Goal: Task Accomplishment & Management: Use online tool/utility

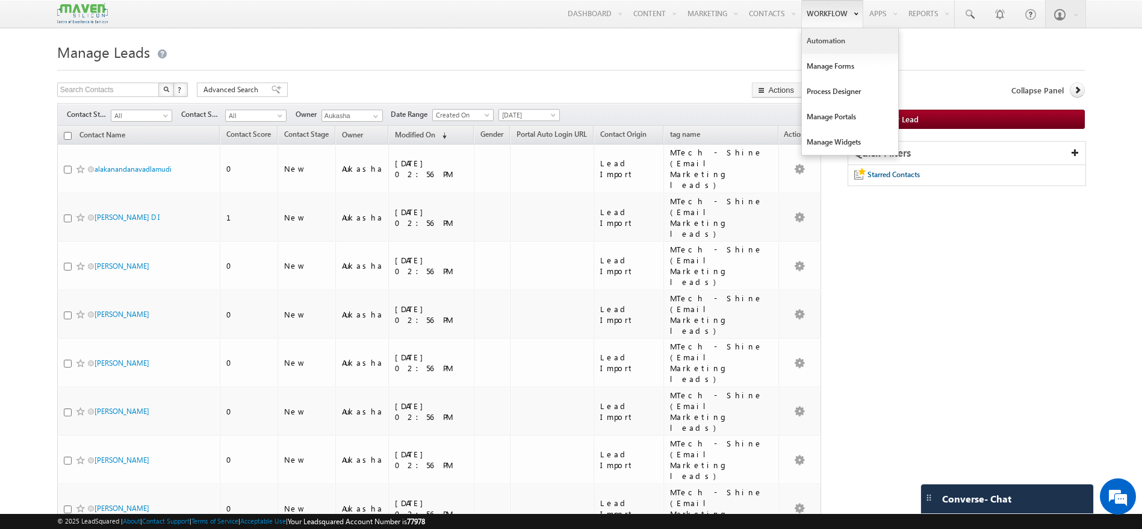
click at [831, 43] on link "Automation" at bounding box center [850, 40] width 96 height 25
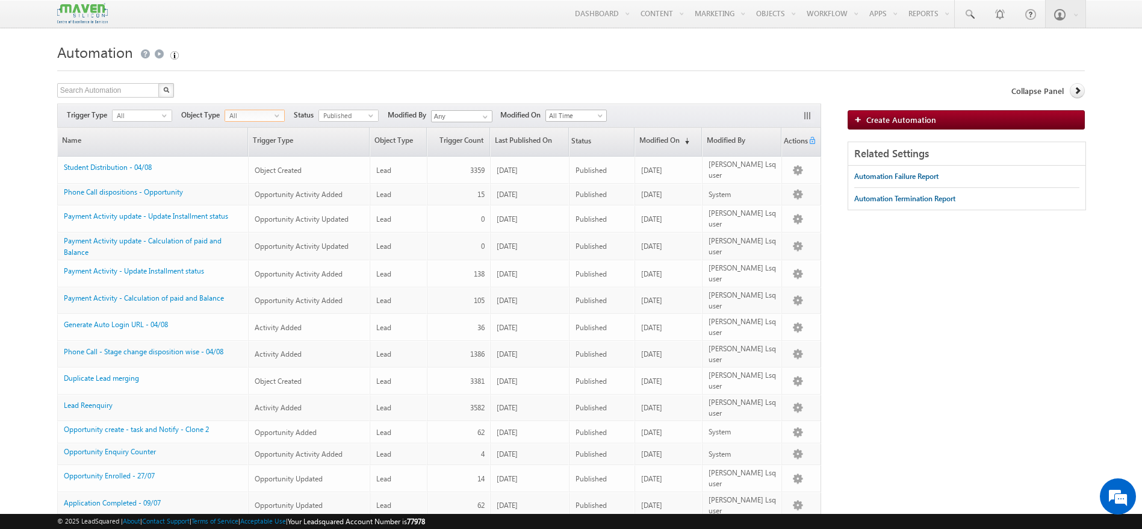
click at [278, 114] on span "select" at bounding box center [280, 115] width 10 height 5
click at [157, 121] on div "All select" at bounding box center [142, 116] width 60 height 12
click at [318, 57] on h1 "Automation" at bounding box center [571, 51] width 1028 height 24
click at [277, 115] on span "select" at bounding box center [280, 115] width 10 height 5
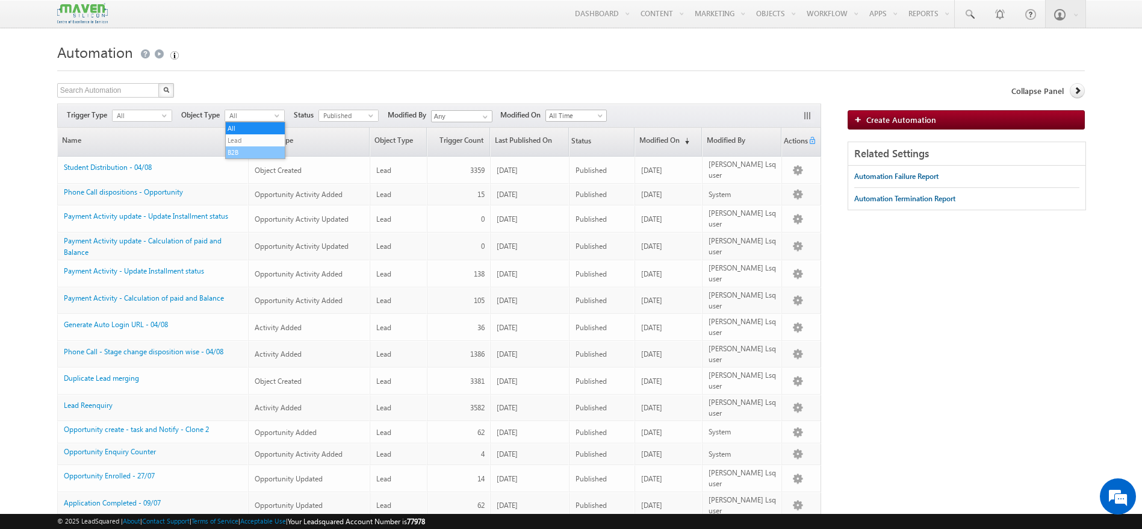
click at [247, 152] on li "B2B" at bounding box center [255, 152] width 59 height 12
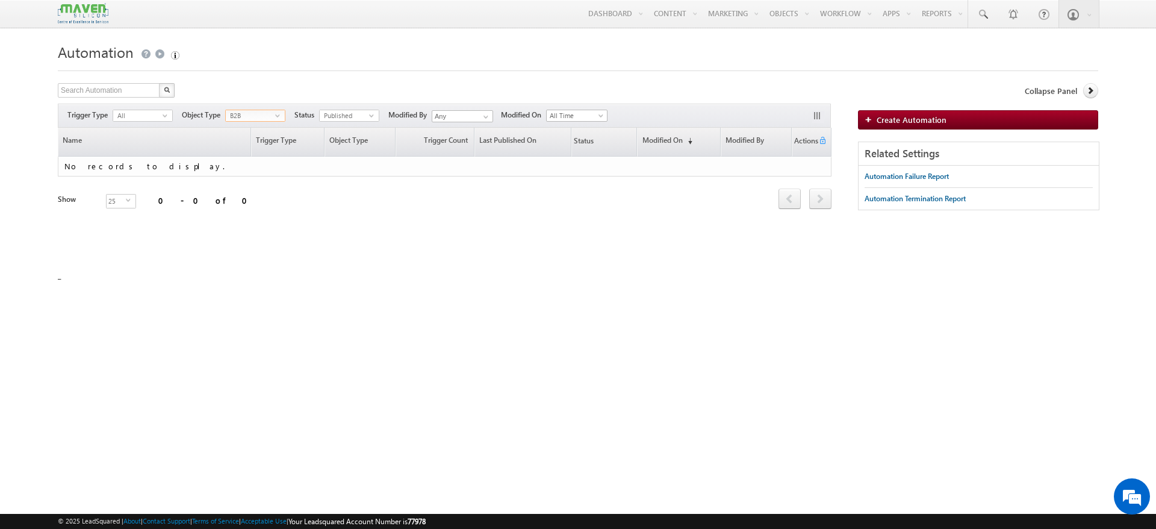
click at [278, 114] on span "select" at bounding box center [280, 115] width 10 height 5
click at [253, 141] on li "Lead" at bounding box center [255, 140] width 59 height 12
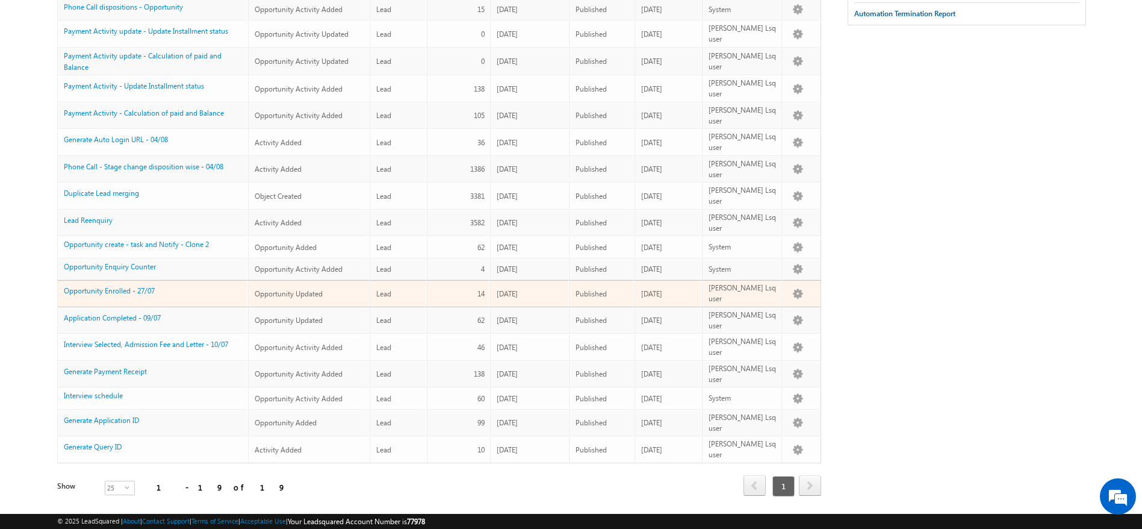
scroll to position [0, 0]
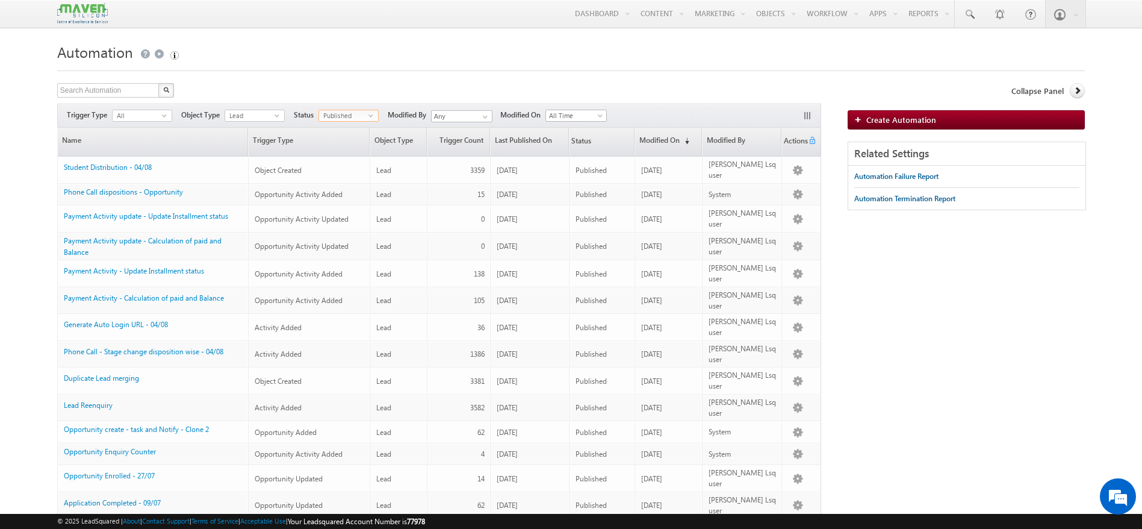
click at [365, 119] on span "Published" at bounding box center [343, 115] width 49 height 11
click at [341, 138] on li "Draft" at bounding box center [349, 140] width 59 height 12
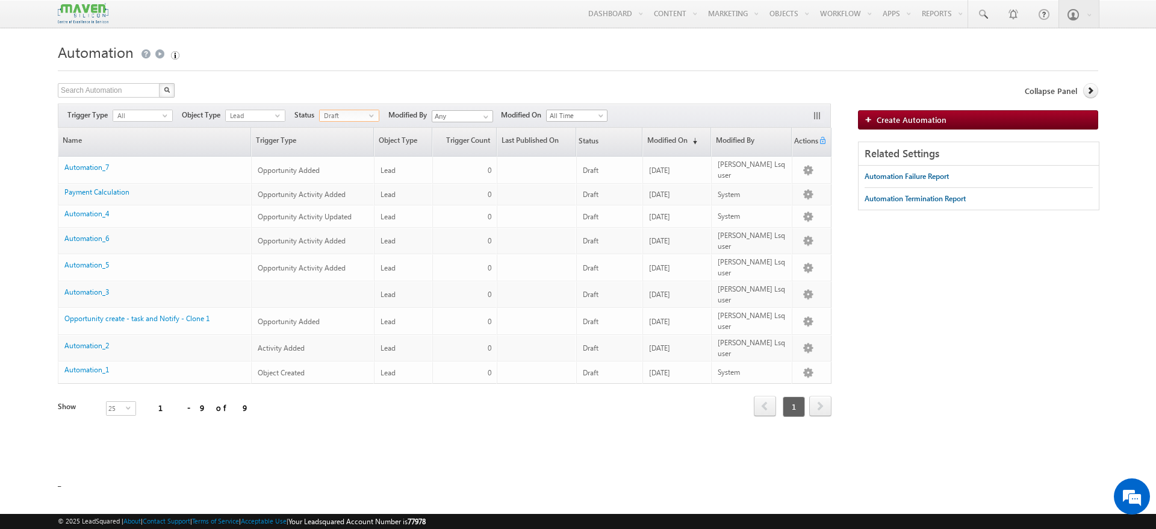
click at [371, 114] on span "select" at bounding box center [374, 115] width 10 height 5
click at [352, 163] on li "Unpublished" at bounding box center [350, 164] width 59 height 12
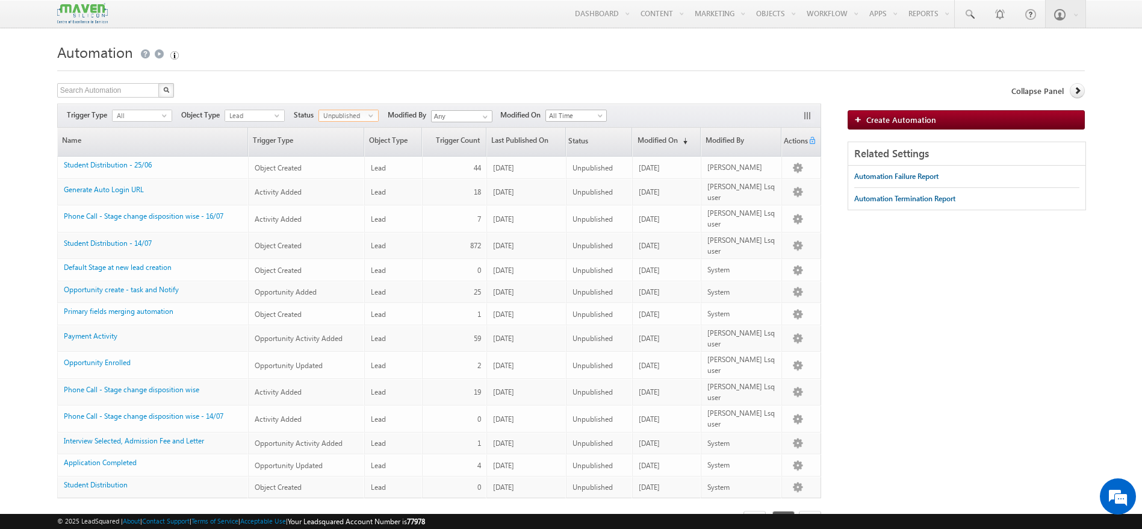
click at [368, 117] on span "Unpublished" at bounding box center [343, 115] width 49 height 11
click at [338, 155] on li "Published" at bounding box center [349, 152] width 59 height 12
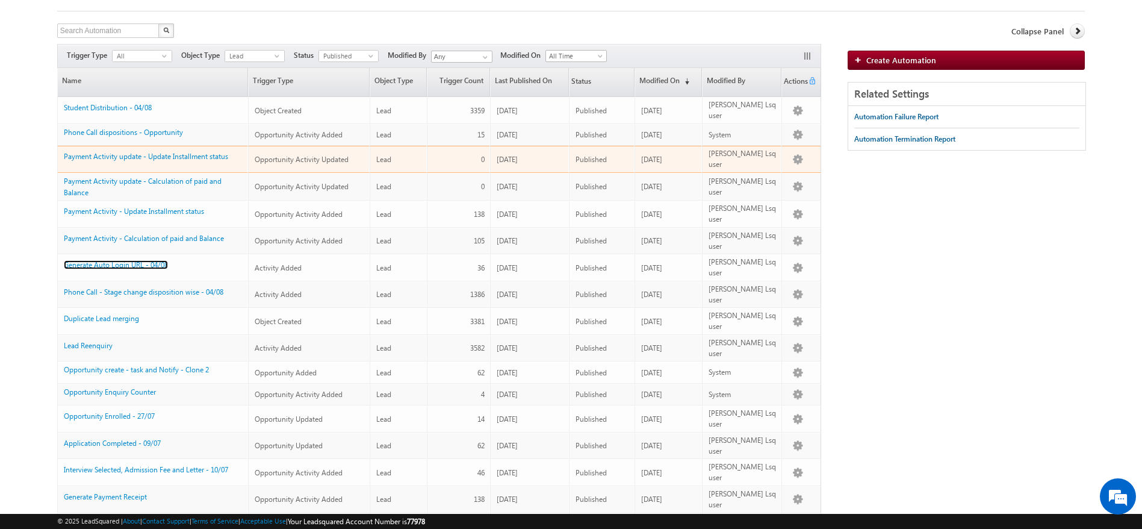
scroll to position [61, 0]
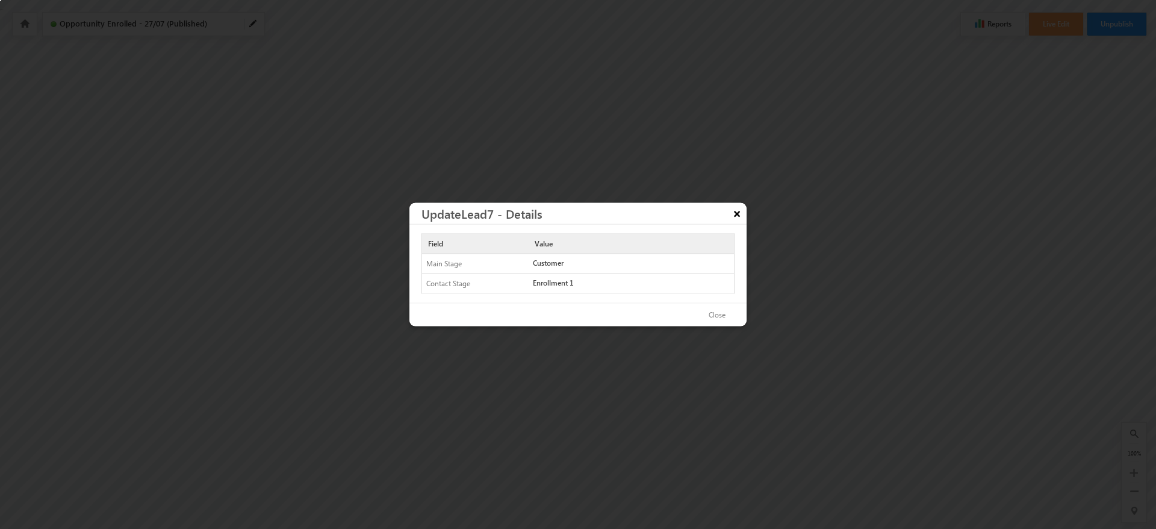
click at [733, 211] on button "×" at bounding box center [736, 213] width 19 height 21
click at [739, 211] on button "×" at bounding box center [736, 213] width 19 height 21
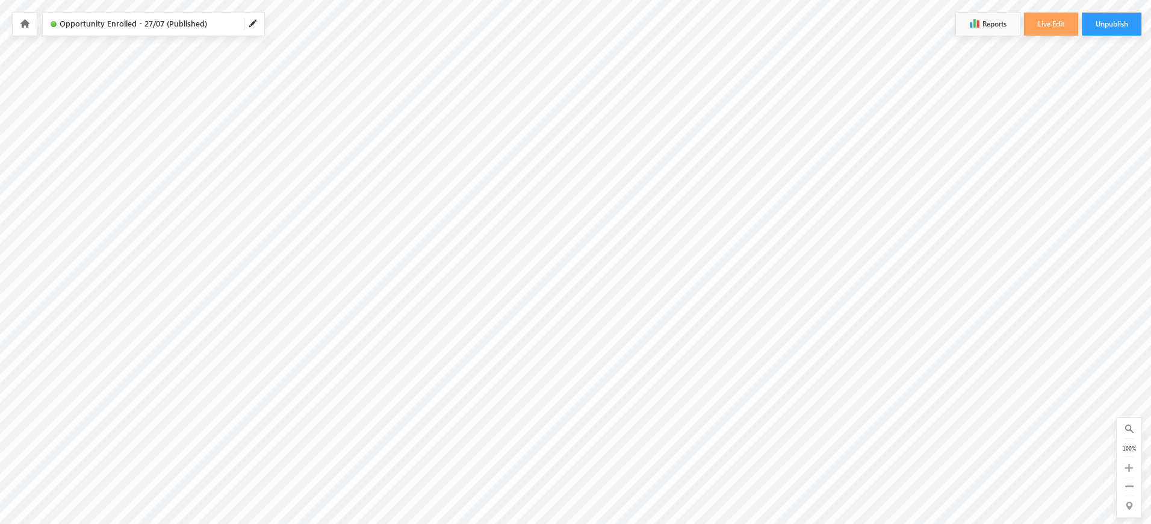
scroll to position [0, 287]
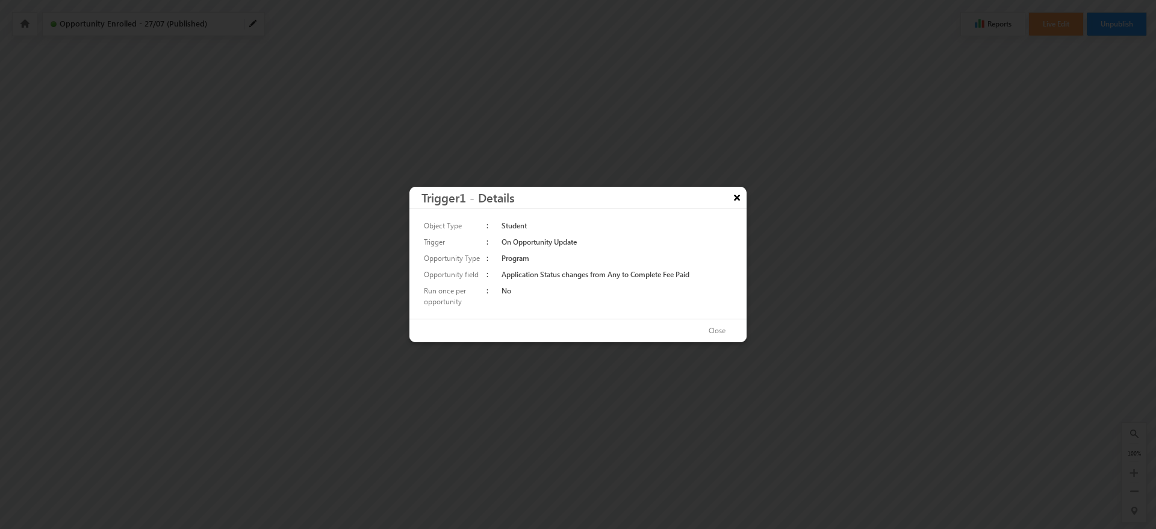
click at [736, 198] on button "×" at bounding box center [736, 197] width 19 height 21
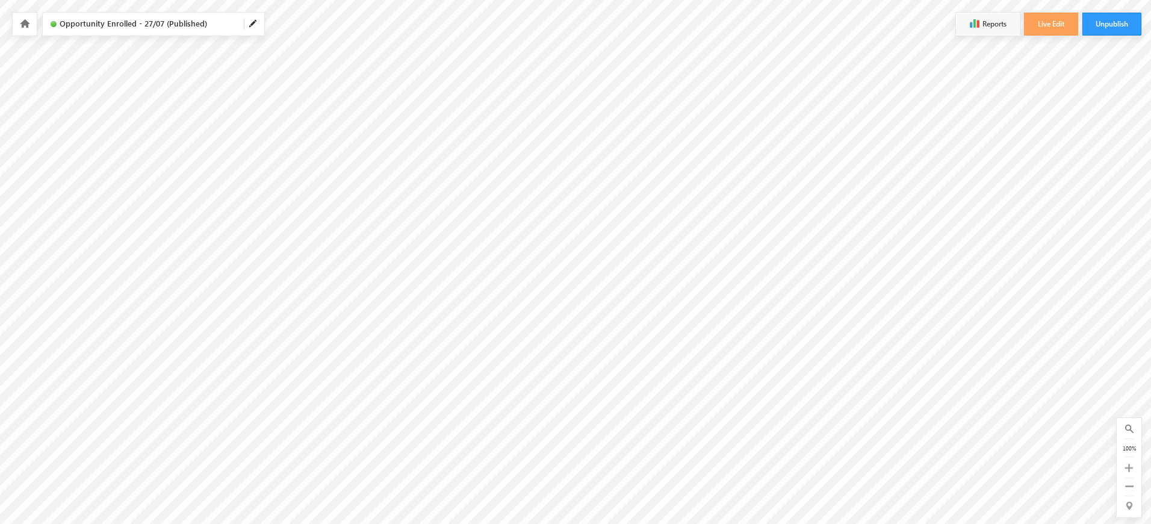
scroll to position [36, 884]
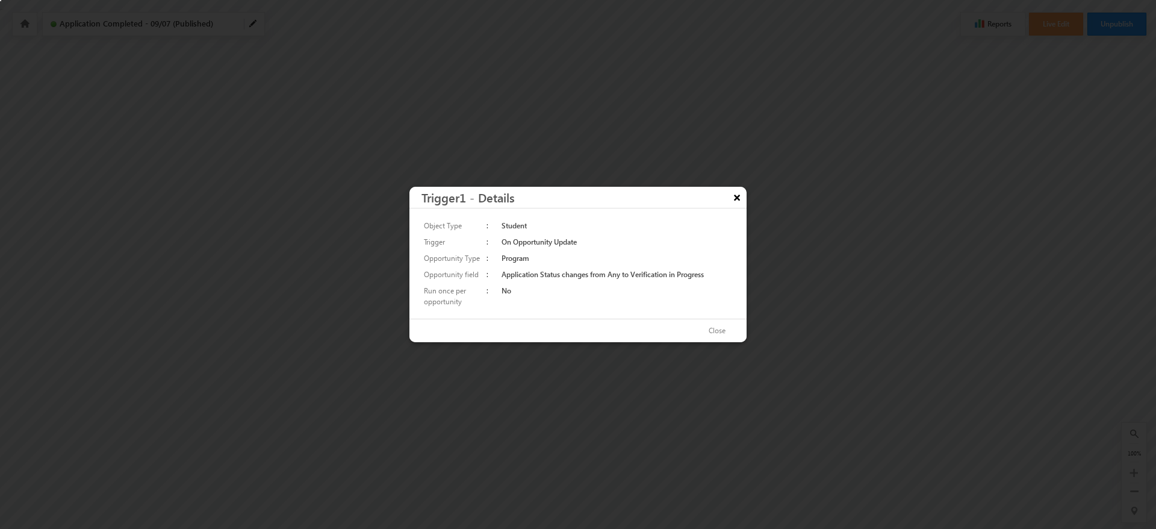
click at [741, 197] on button "×" at bounding box center [736, 197] width 19 height 21
click at [737, 197] on button "×" at bounding box center [736, 197] width 19 height 21
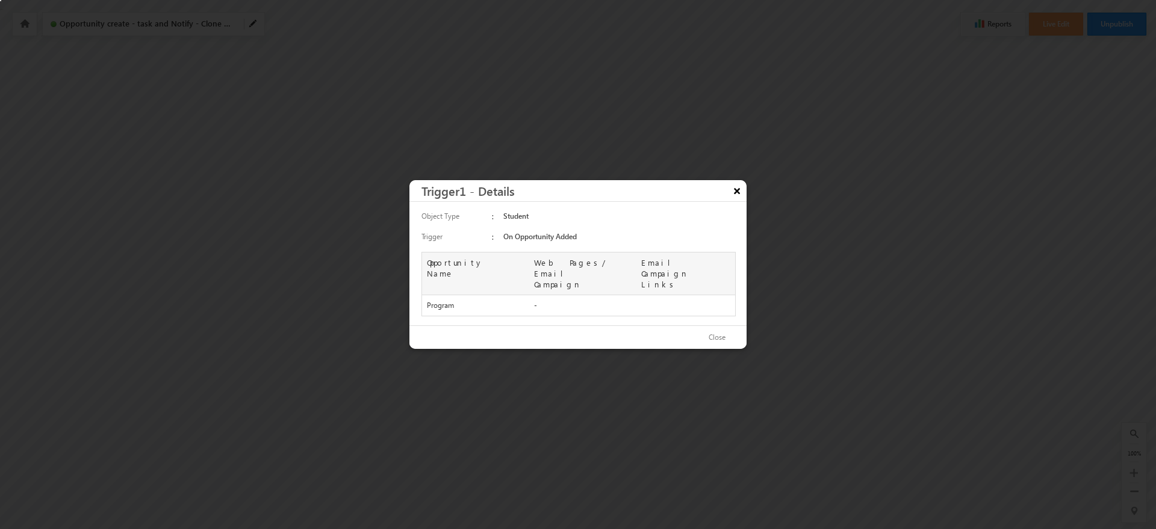
click at [738, 193] on button "×" at bounding box center [736, 190] width 19 height 21
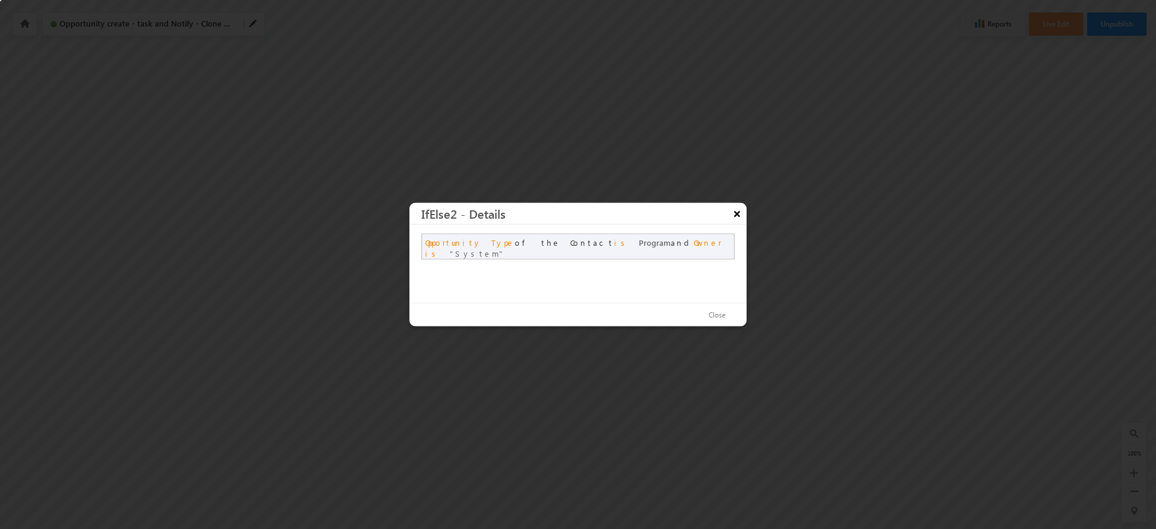
click at [740, 216] on button "×" at bounding box center [736, 213] width 19 height 21
click at [739, 211] on button "×" at bounding box center [736, 213] width 19 height 21
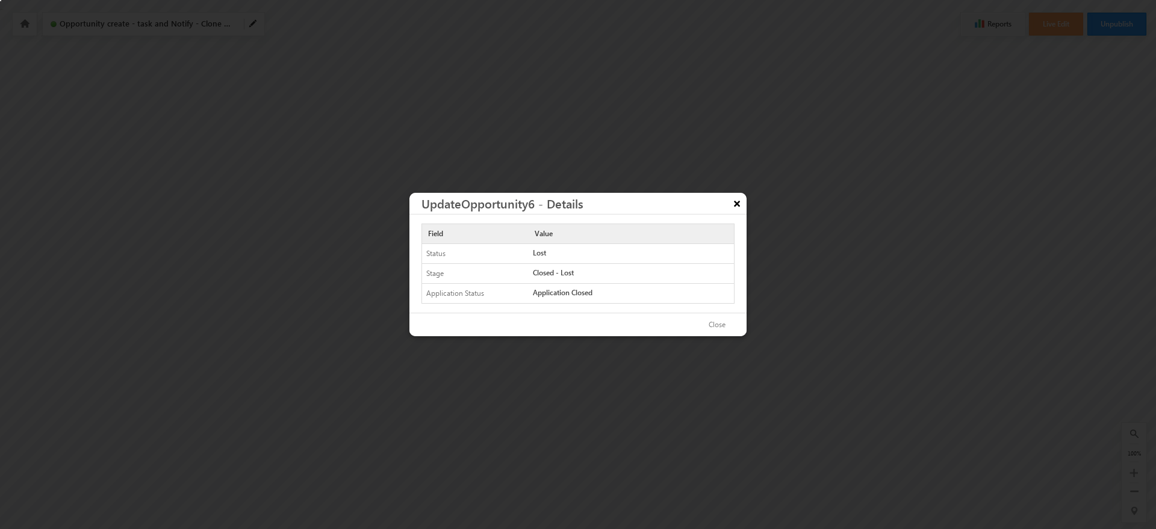
click at [741, 197] on button "×" at bounding box center [736, 203] width 19 height 21
